Goal: Feedback & Contribution: Leave review/rating

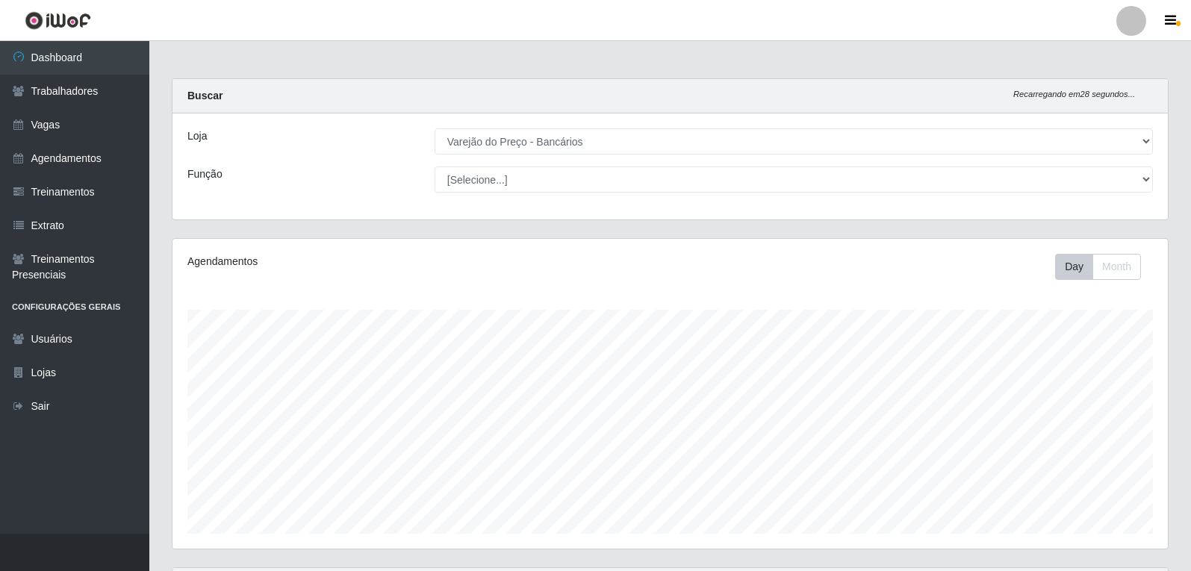
select select "157"
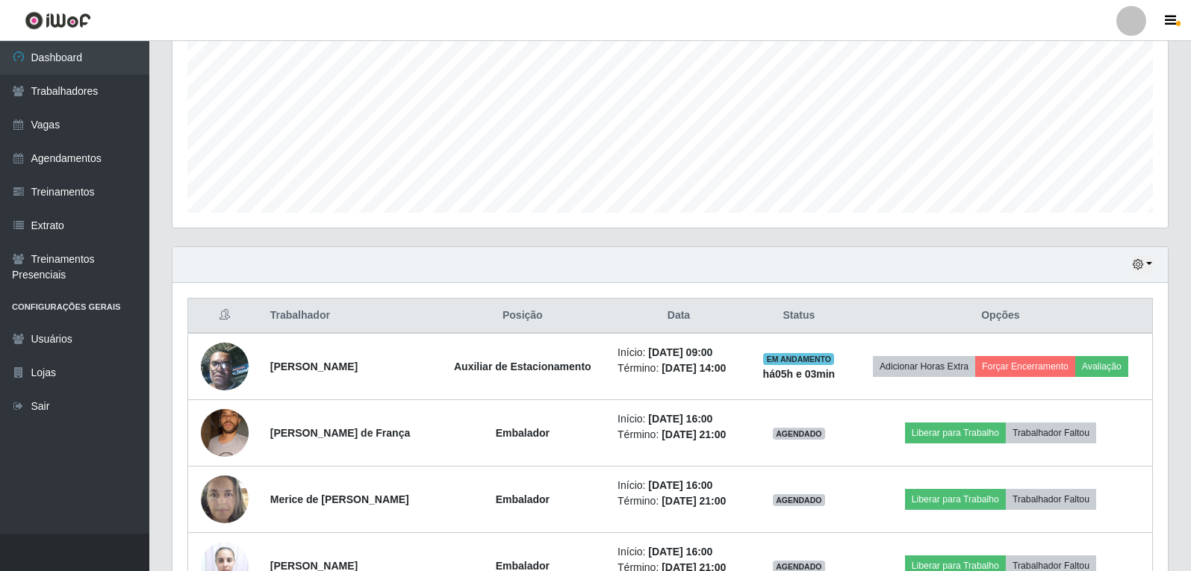
scroll to position [310, 995]
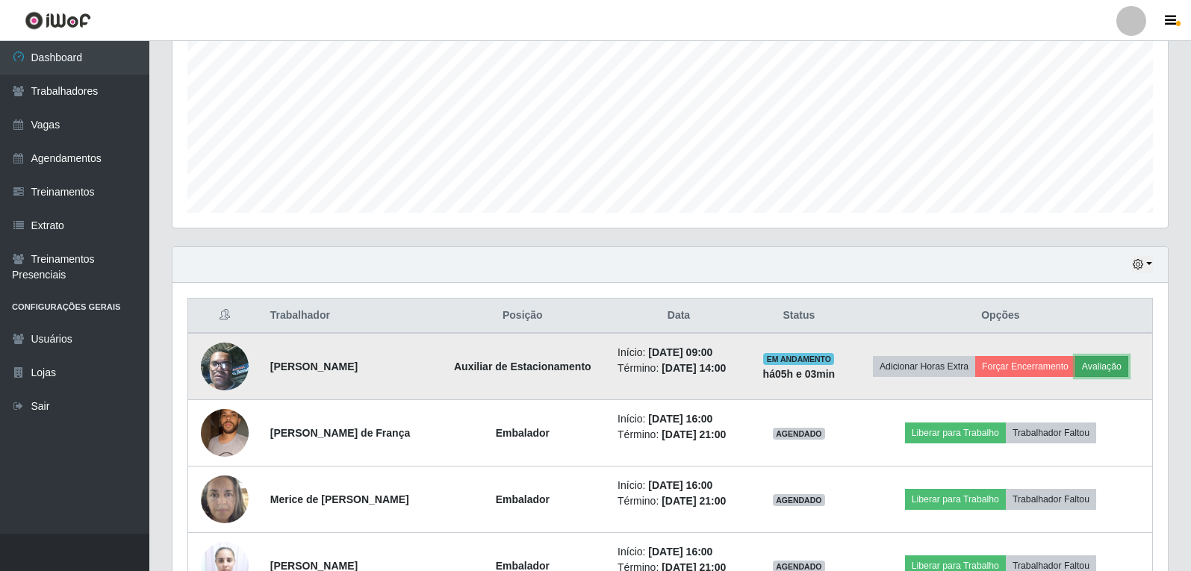
click at [1105, 359] on button "Avaliação" at bounding box center [1101, 366] width 53 height 21
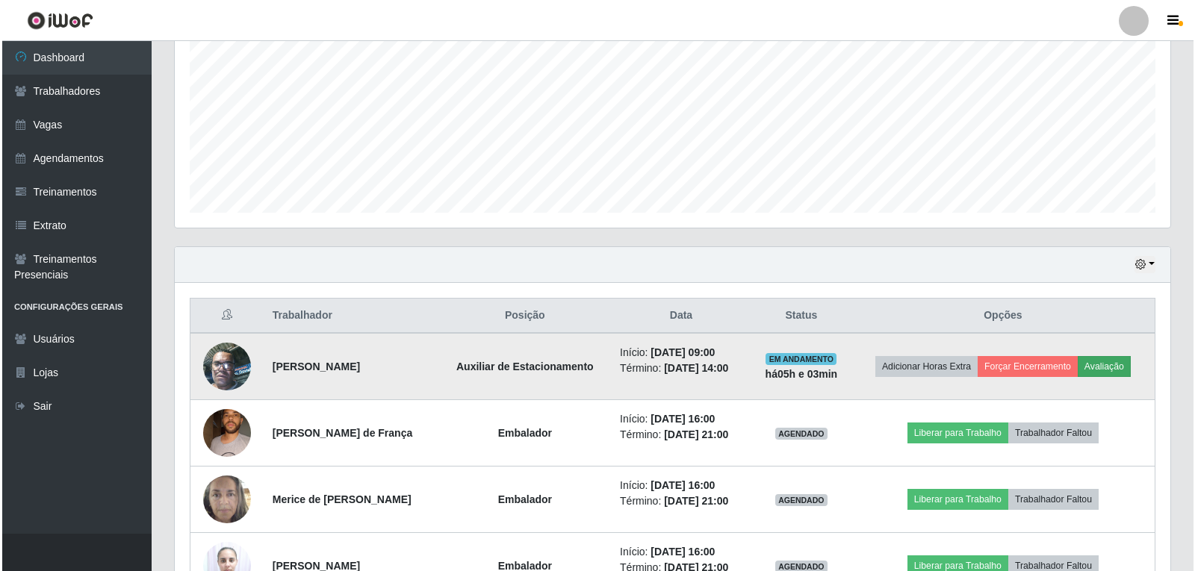
scroll to position [310, 988]
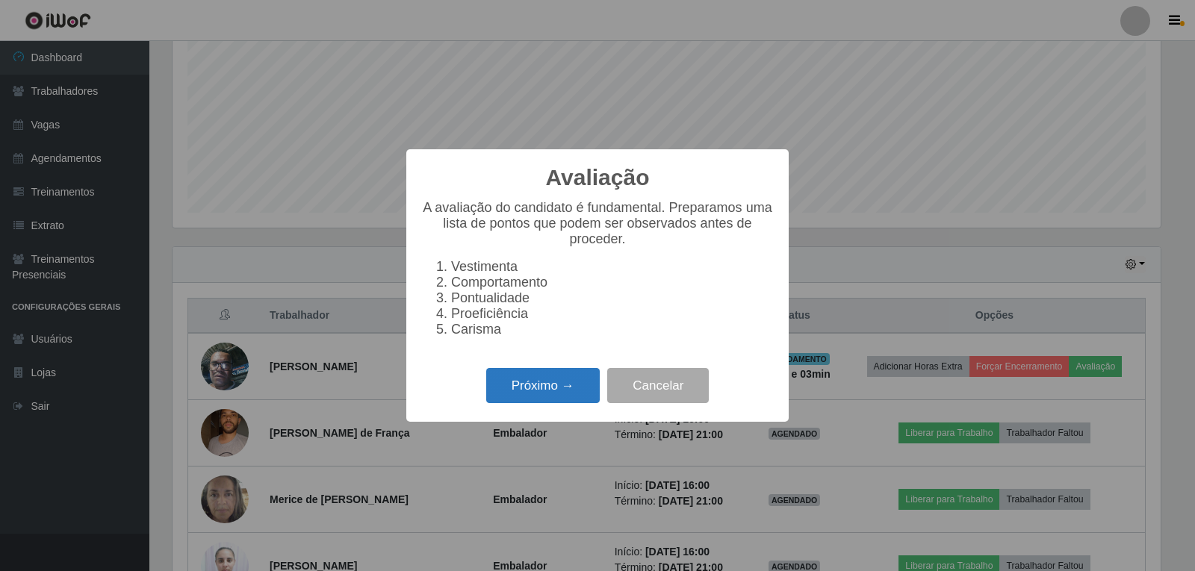
click at [515, 387] on button "Próximo →" at bounding box center [543, 385] width 114 height 35
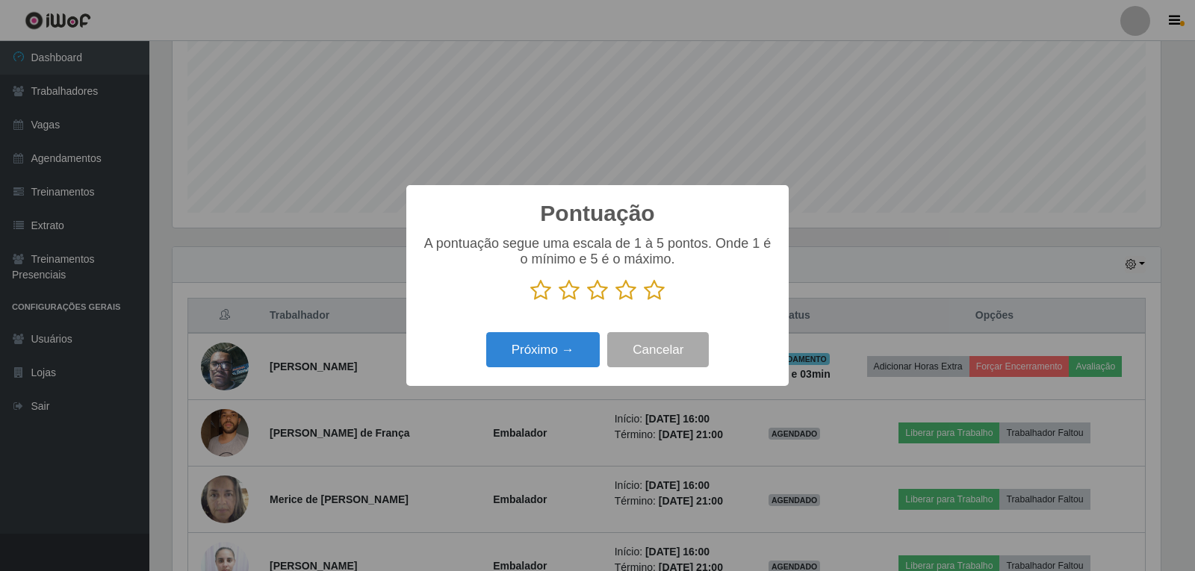
scroll to position [746413, 745735]
click at [659, 290] on icon at bounding box center [654, 290] width 21 height 22
click at [644, 302] on input "radio" at bounding box center [644, 302] width 0 height 0
click at [569, 357] on button "Próximo →" at bounding box center [543, 349] width 114 height 35
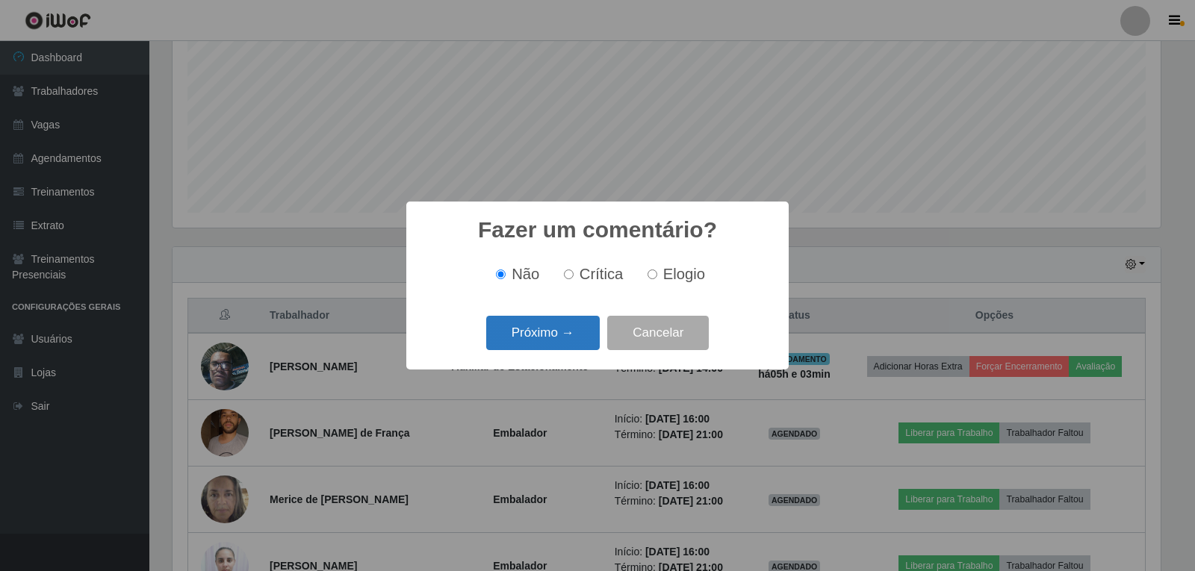
click at [555, 329] on button "Próximo →" at bounding box center [543, 333] width 114 height 35
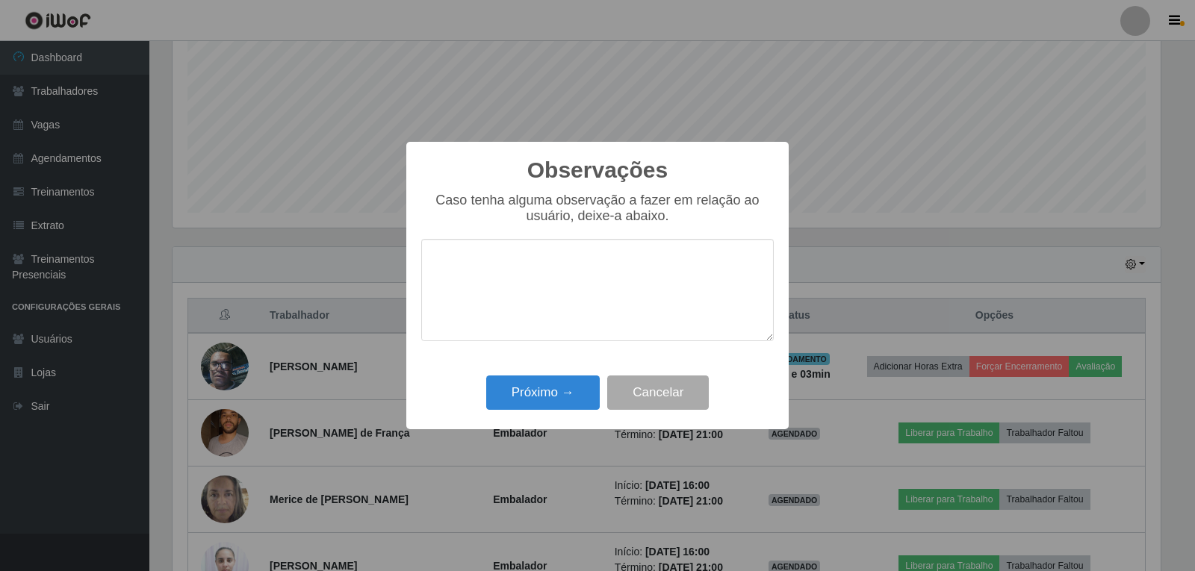
click at [546, 376] on div "Próximo → Cancelar" at bounding box center [597, 392] width 352 height 43
drag, startPoint x: 547, startPoint y: 394, endPoint x: 559, endPoint y: 364, distance: 32.2
click at [548, 391] on button "Próximo →" at bounding box center [543, 393] width 114 height 35
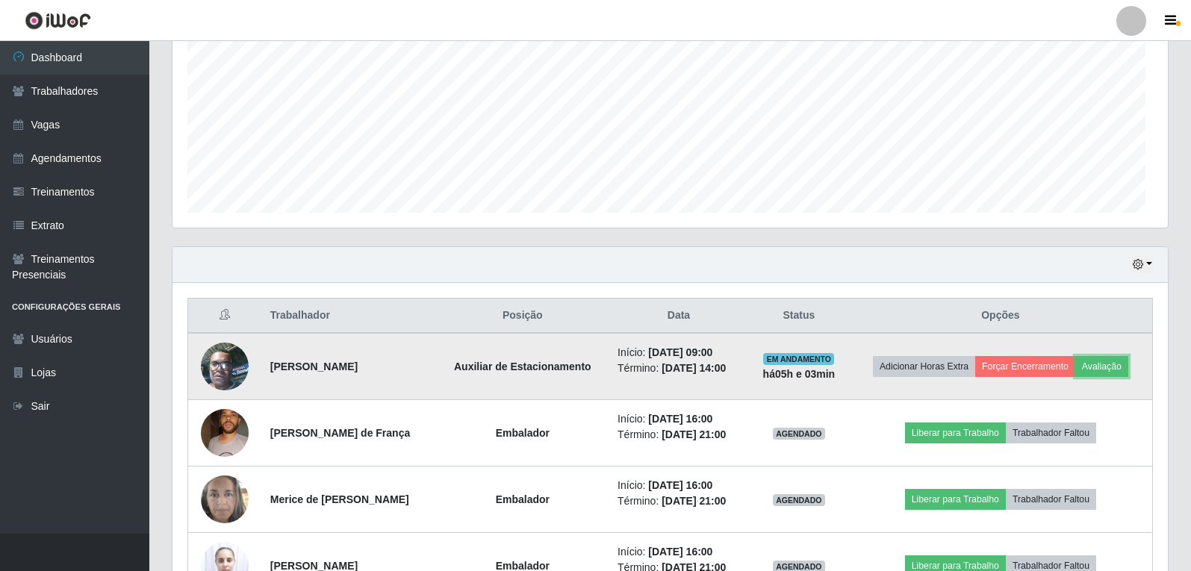
scroll to position [310, 995]
click at [1050, 361] on button "Forçar Encerramento" at bounding box center [1025, 366] width 100 height 21
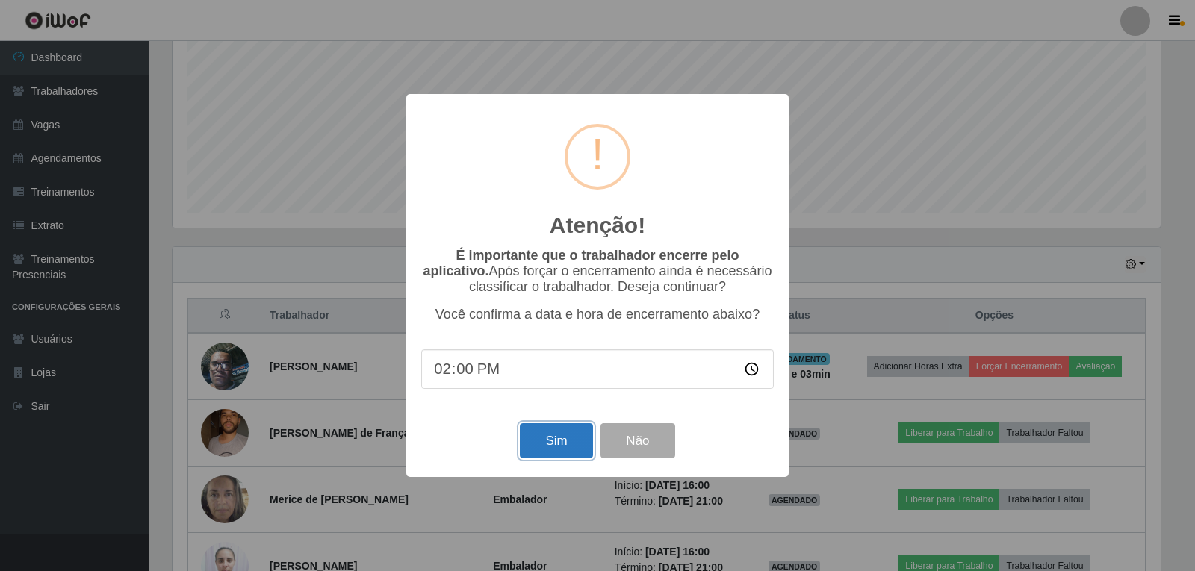
click at [541, 455] on button "Sim" at bounding box center [556, 440] width 72 height 35
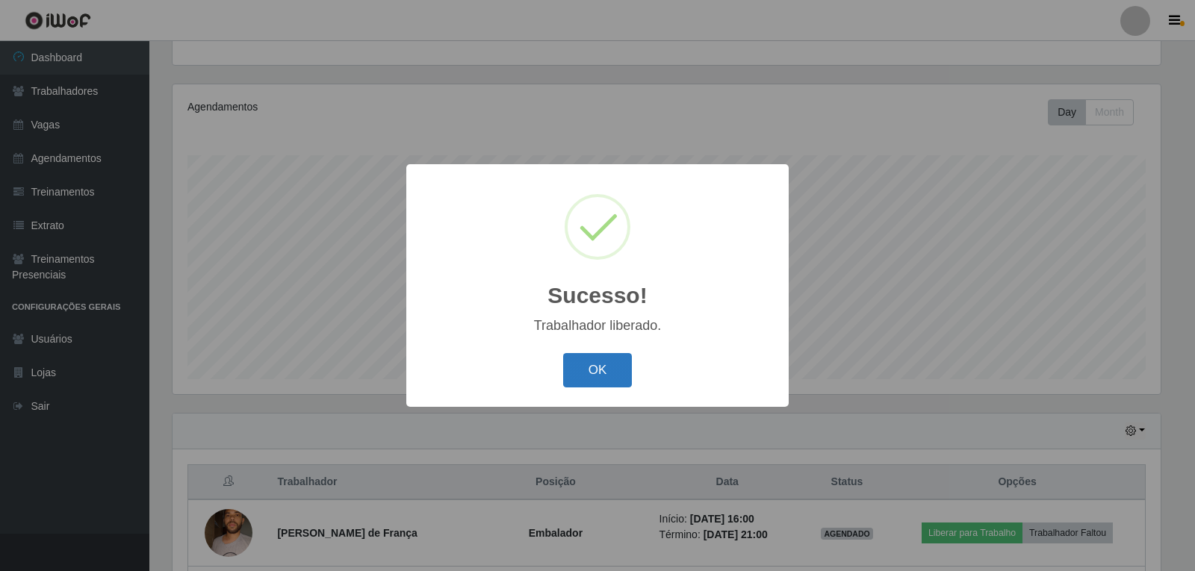
click at [577, 382] on button "OK" at bounding box center [597, 370] width 69 height 35
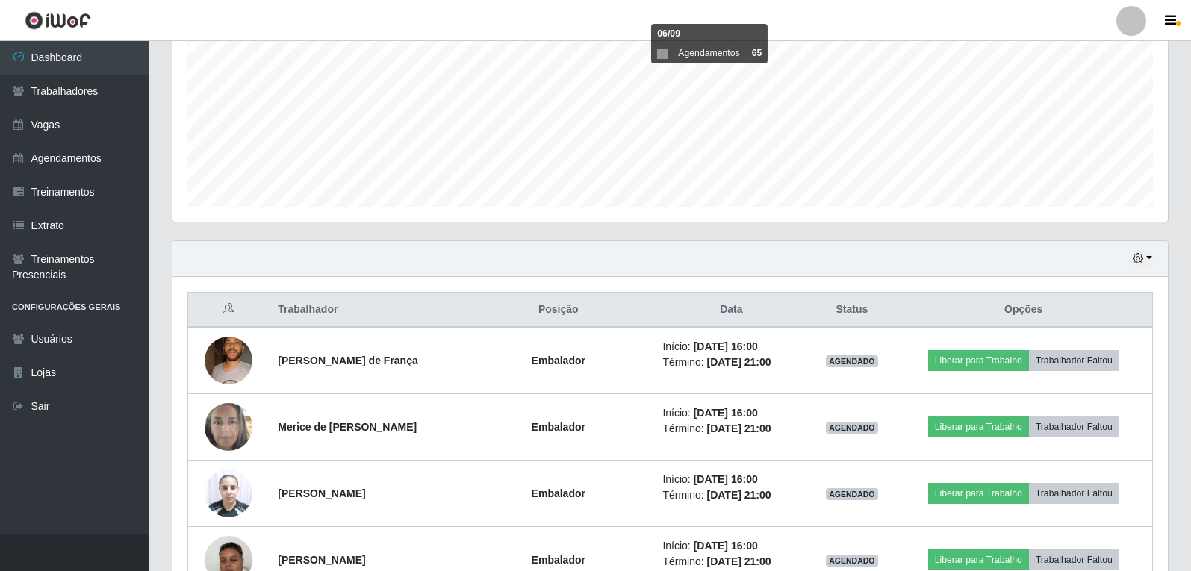
scroll to position [304, 0]
